Goal: Transaction & Acquisition: Purchase product/service

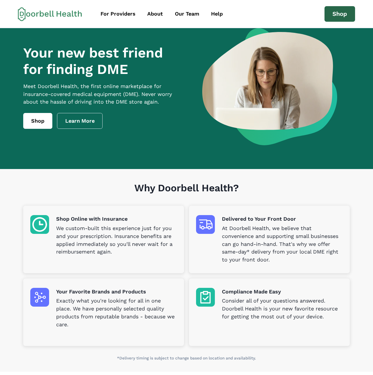
click at [340, 15] on link "Shop" at bounding box center [339, 14] width 31 height 16
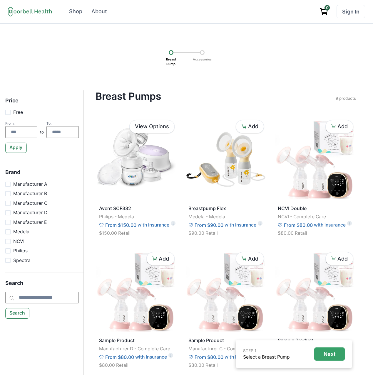
click at [324, 354] on p "Next" at bounding box center [329, 354] width 12 height 6
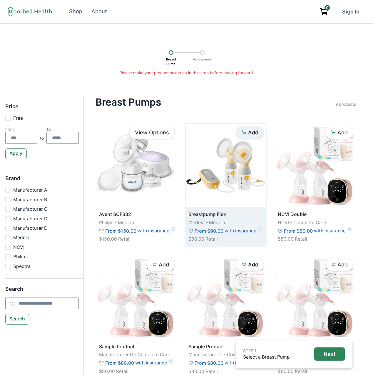
click at [248, 134] on p "Add" at bounding box center [253, 133] width 10 height 6
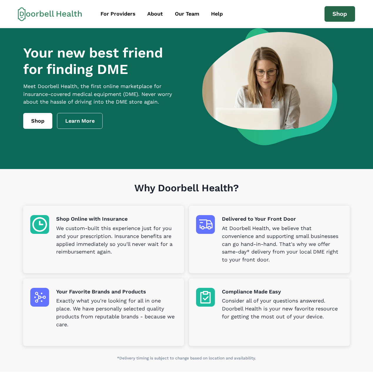
click at [332, 16] on link "Shop" at bounding box center [339, 14] width 31 height 16
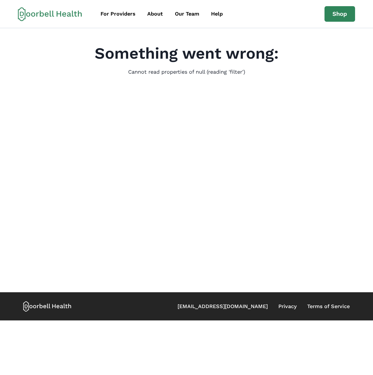
click at [205, 88] on main "Something went wrong: Cannot read properties of null (reading 'filter')" at bounding box center [186, 160] width 373 height 264
click at [202, 70] on p "Cannot read properties of null (reading 'filter')" at bounding box center [186, 72] width 117 height 8
drag, startPoint x: 174, startPoint y: 67, endPoint x: 167, endPoint y: 65, distance: 6.3
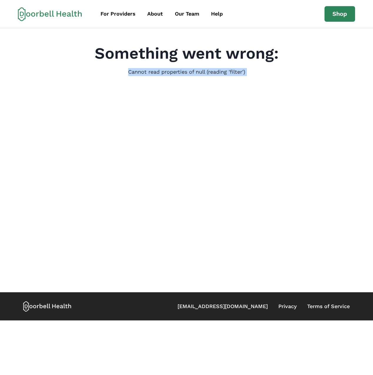
click at [174, 67] on div "Something went wrong: Cannot read properties of null (reading 'filter')" at bounding box center [187, 60] width 184 height 32
drag, startPoint x: 331, startPoint y: 16, endPoint x: 328, endPoint y: 19, distance: 3.8
click at [330, 16] on link "Shop" at bounding box center [339, 14] width 31 height 16
